Goal: Task Accomplishment & Management: Use online tool/utility

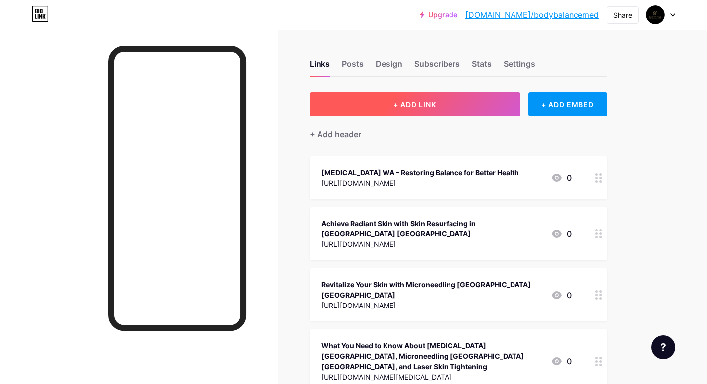
click at [424, 97] on button "+ ADD LINK" at bounding box center [415, 104] width 211 height 24
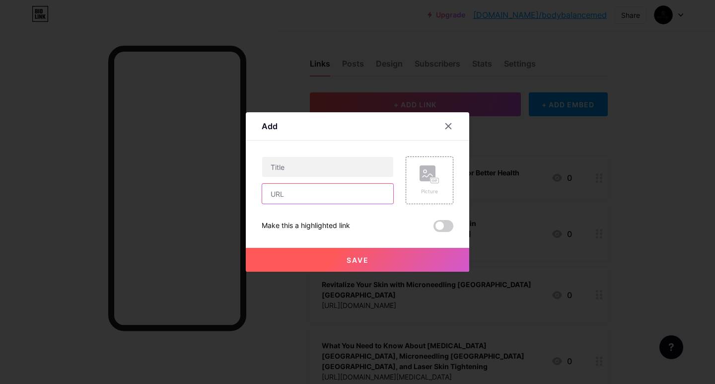
click at [321, 201] on input "text" at bounding box center [327, 194] width 131 height 20
paste input "[URL][DOMAIN_NAME]"
type input "[URL][DOMAIN_NAME]"
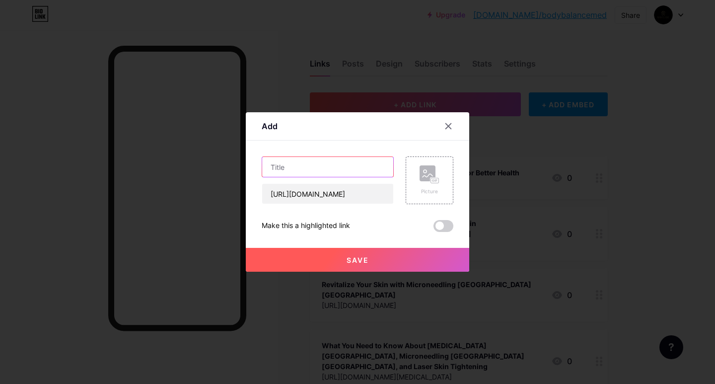
click at [315, 173] on input "text" at bounding box center [327, 167] width 131 height 20
paste input "Laser Aesthetics [GEOGRAPHIC_DATA] [GEOGRAPHIC_DATA] – Advanced Skin Rejuvenati…"
type input "Laser Aesthetics [GEOGRAPHIC_DATA] [GEOGRAPHIC_DATA] – Advanced Skin Rejuvenati…"
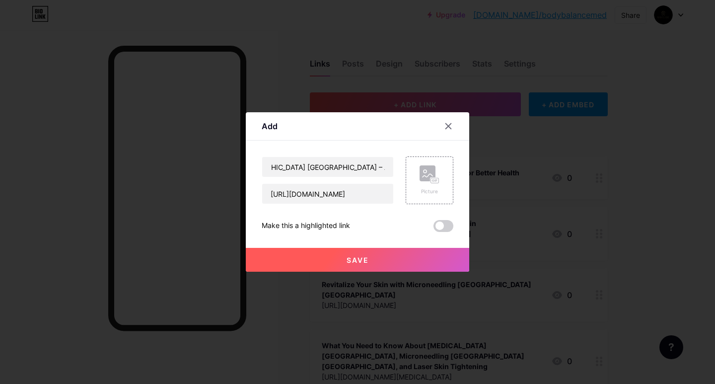
scroll to position [0, 0]
click at [307, 271] on div at bounding box center [357, 192] width 715 height 384
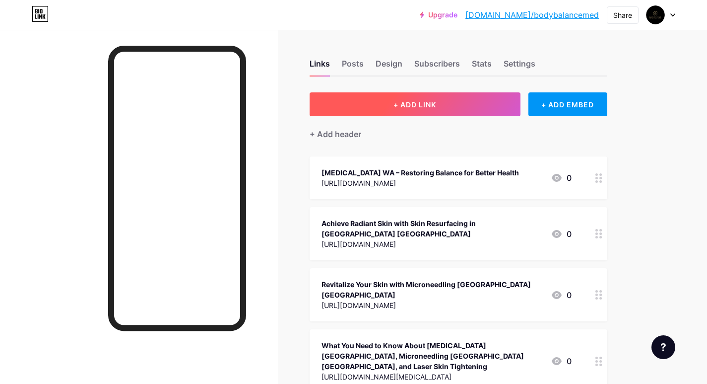
click at [427, 113] on button "+ ADD LINK" at bounding box center [415, 104] width 211 height 24
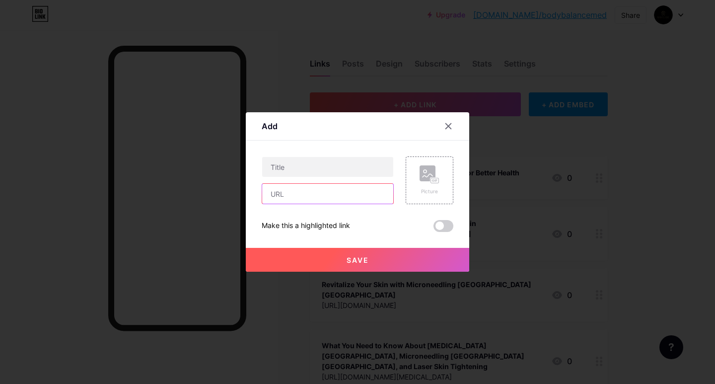
click at [324, 198] on input "text" at bounding box center [327, 194] width 131 height 20
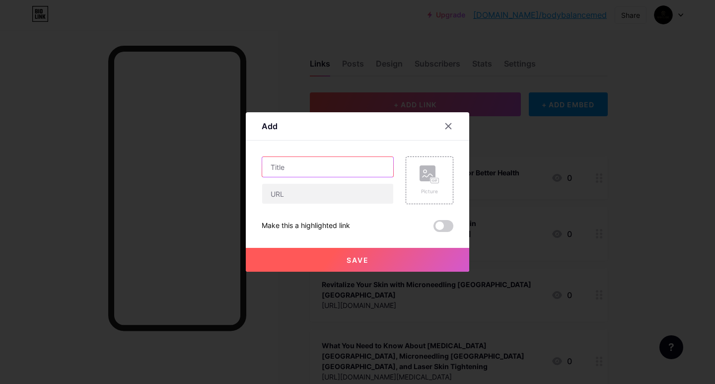
click at [313, 169] on input "text" at bounding box center [327, 167] width 131 height 20
paste input "Laser Aesthetics [GEOGRAPHIC_DATA] [GEOGRAPHIC_DATA] – Advanced Skin Rejuvenati…"
type input "Laser Aesthetics [GEOGRAPHIC_DATA] [GEOGRAPHIC_DATA] – Advanced Skin Rejuvenati…"
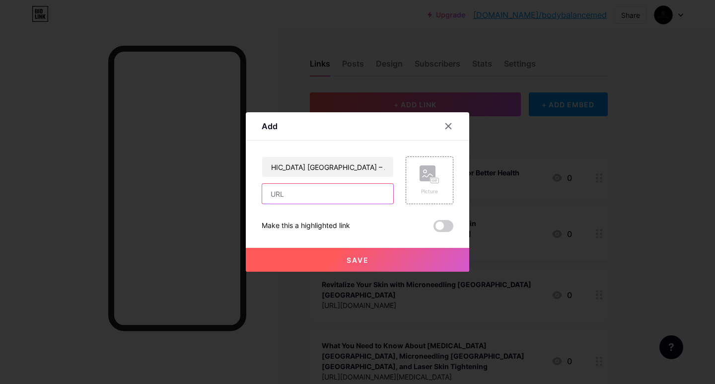
click at [310, 195] on input "text" at bounding box center [327, 194] width 131 height 20
paste input "[URL][DOMAIN_NAME]"
type input "[URL][DOMAIN_NAME]"
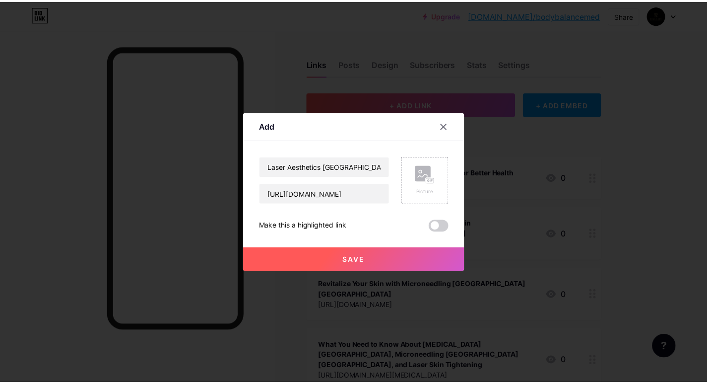
scroll to position [0, 0]
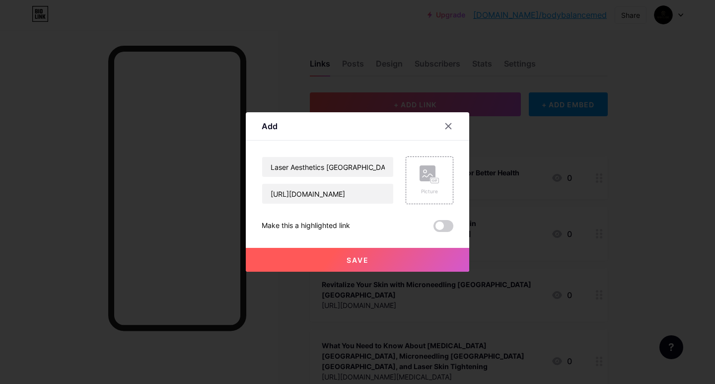
click at [357, 260] on span "Save" at bounding box center [357, 260] width 22 height 8
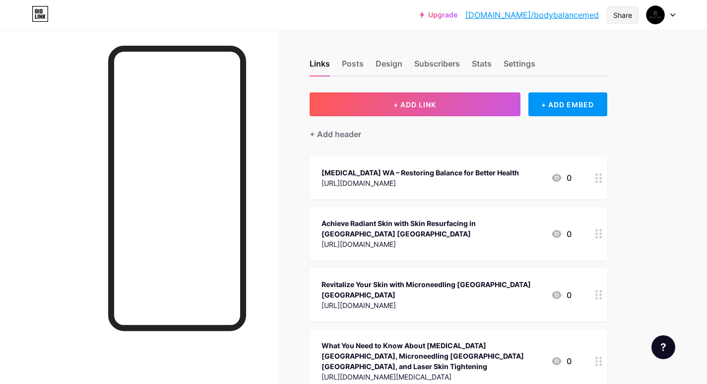
click at [622, 15] on div "Share" at bounding box center [622, 15] width 19 height 10
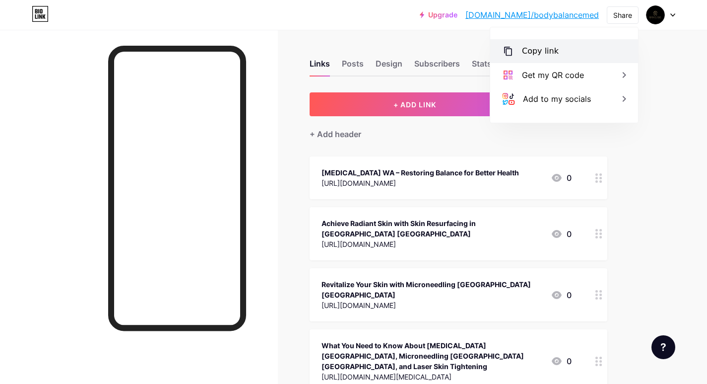
click at [586, 50] on div "Copy link" at bounding box center [564, 51] width 148 height 24
